Goal: Check status: Check status

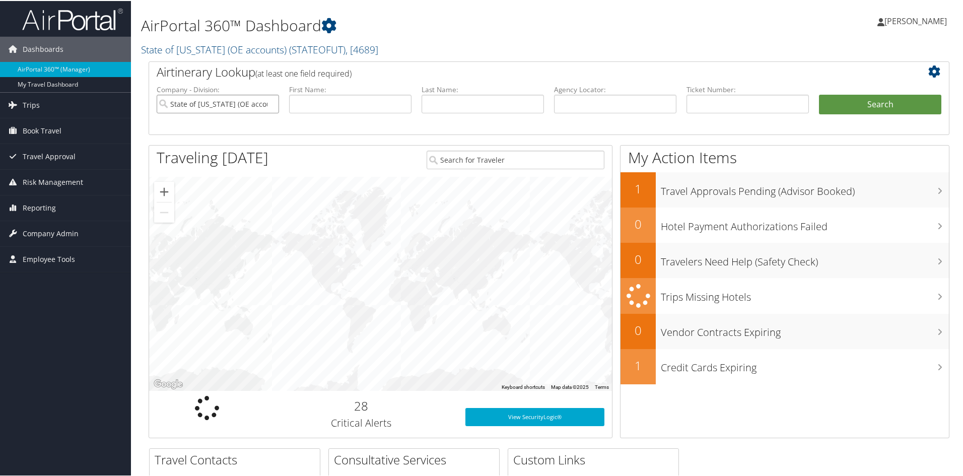
click at [268, 104] on input "State of Utah (OE accounts)" at bounding box center [218, 103] width 122 height 19
paste input "8900897736975"
type input "8900897736975"
click at [869, 104] on button "Search" at bounding box center [880, 104] width 122 height 20
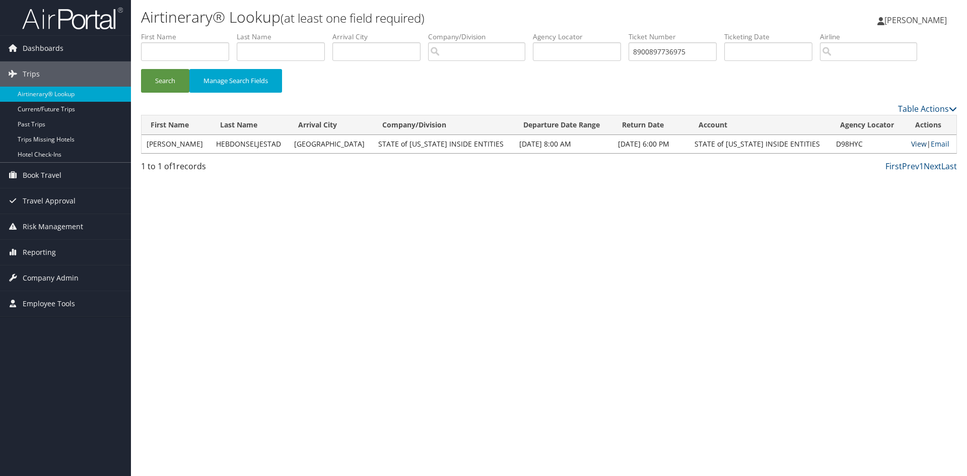
click at [911, 145] on link "View" at bounding box center [919, 144] width 16 height 10
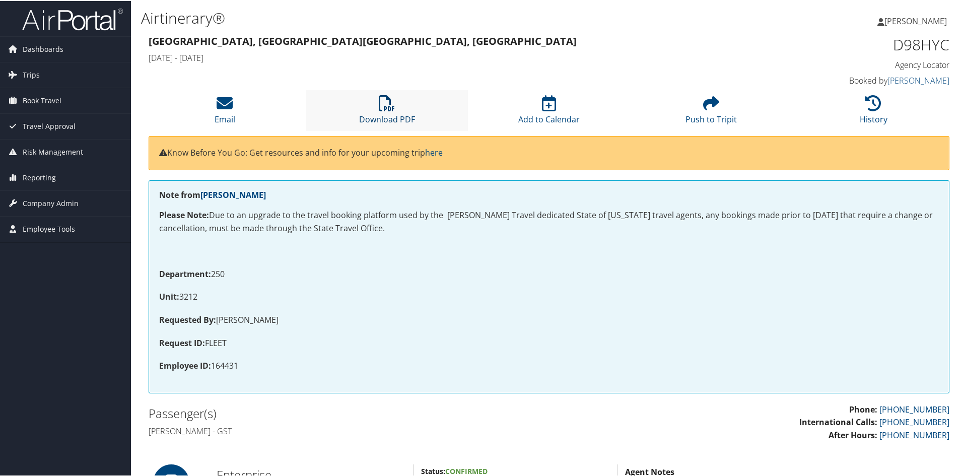
click at [382, 107] on icon at bounding box center [387, 102] width 16 height 16
